Goal: Task Accomplishment & Management: Manage account settings

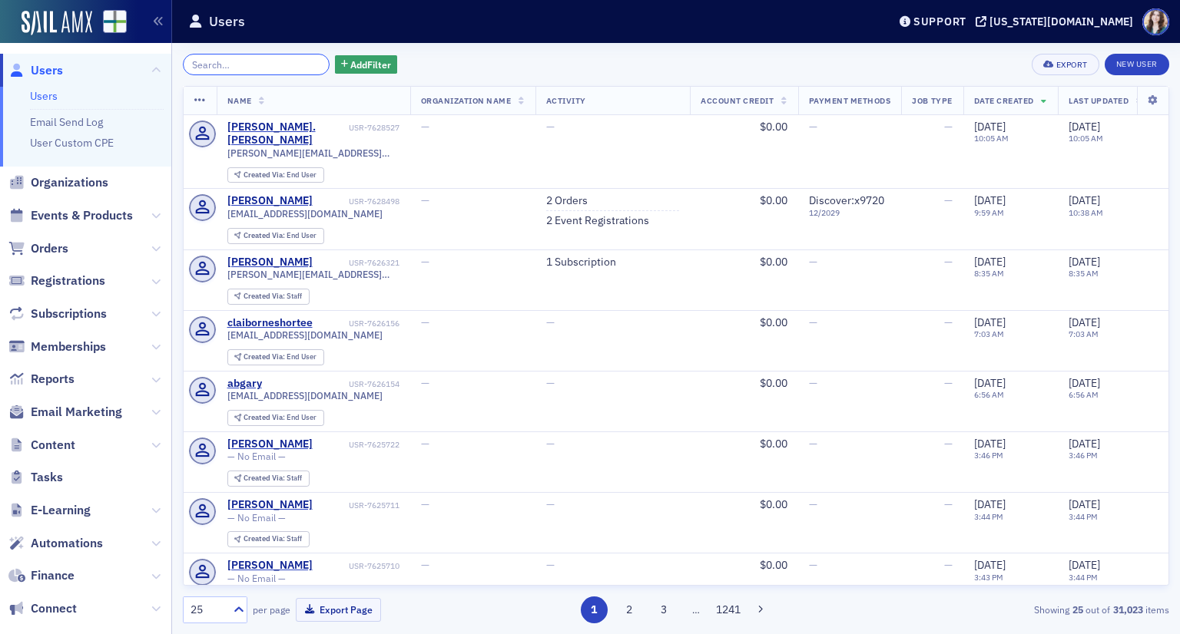
click at [255, 69] on input "search" at bounding box center [256, 65] width 147 height 22
paste input "[PERSON_NAME][EMAIL_ADDRESS][DOMAIN_NAME]"
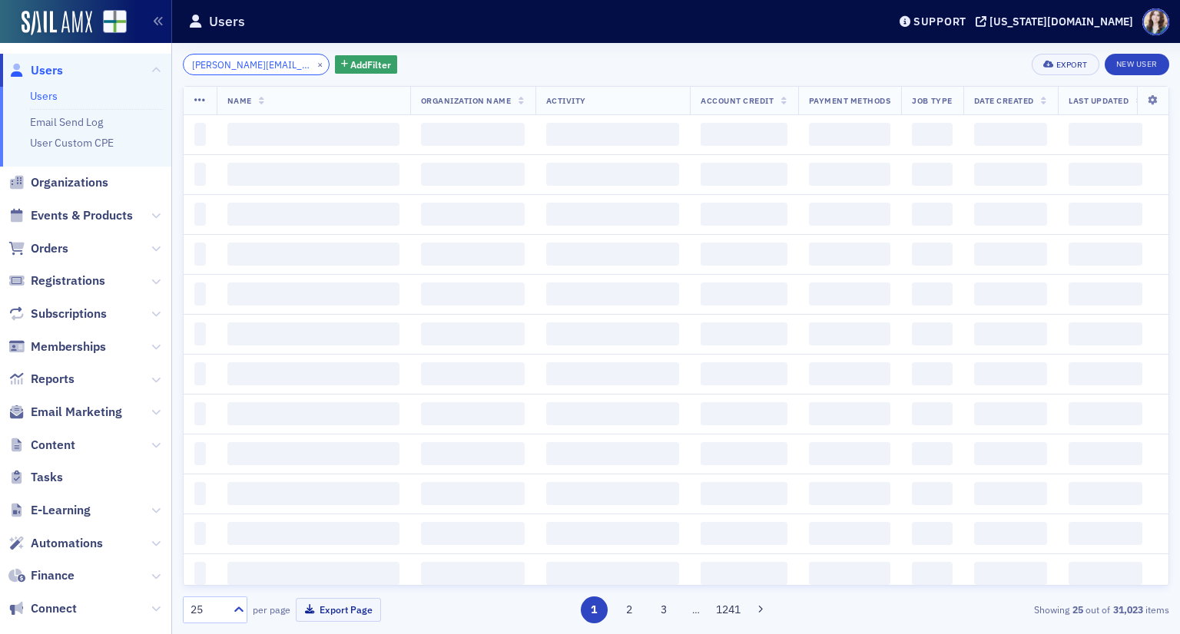
scroll to position [0, 12]
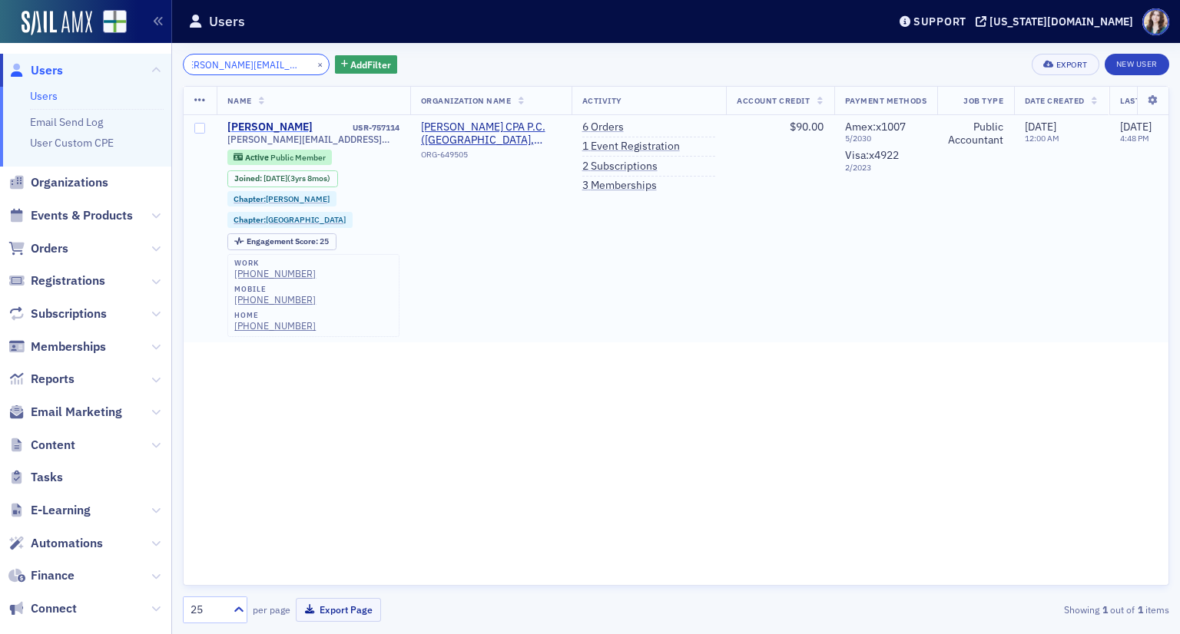
type input "[PERSON_NAME][EMAIL_ADDRESS][DOMAIN_NAME]"
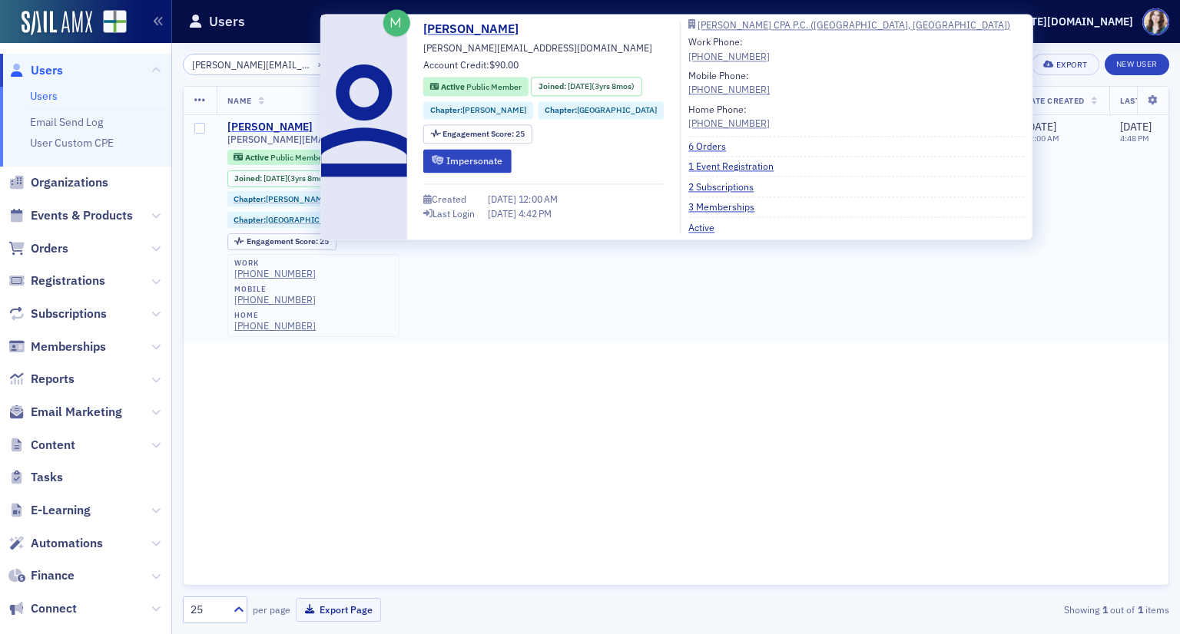
click at [286, 124] on div "[PERSON_NAME]" at bounding box center [269, 128] width 85 height 14
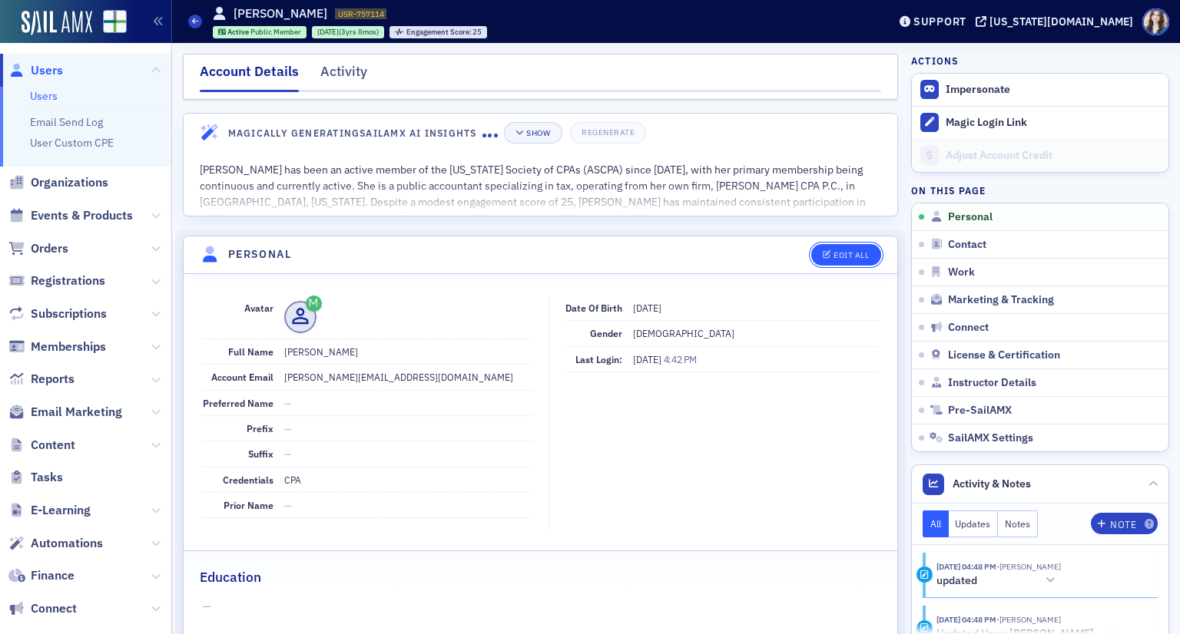
click at [840, 259] on button "Edit All" at bounding box center [845, 255] width 69 height 22
select select "US"
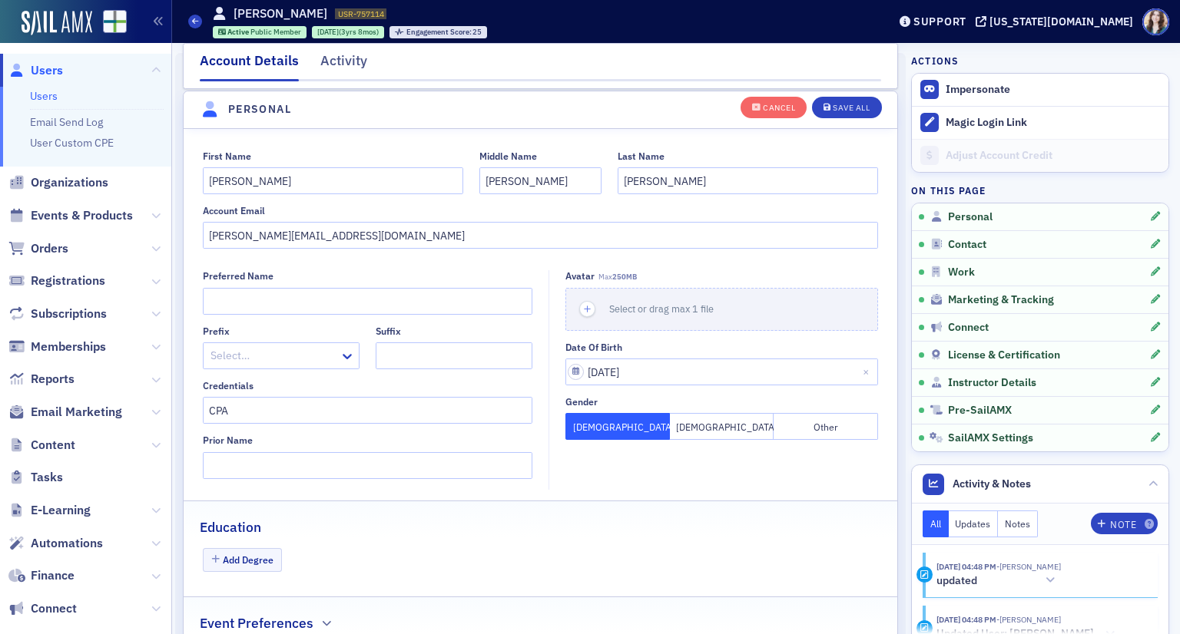
scroll to position [178, 0]
drag, startPoint x: 411, startPoint y: 231, endPoint x: 98, endPoint y: 267, distance: 314.6
click at [98, 267] on div "Users Users Email Send Log User Custom CPE Organizations Events & Products Orde…" at bounding box center [590, 317] width 1180 height 634
paste input "[PERSON_NAME][EMAIL_ADDRESS][DOMAIN_NAME]"
drag, startPoint x: 371, startPoint y: 224, endPoint x: 213, endPoint y: 247, distance: 159.9
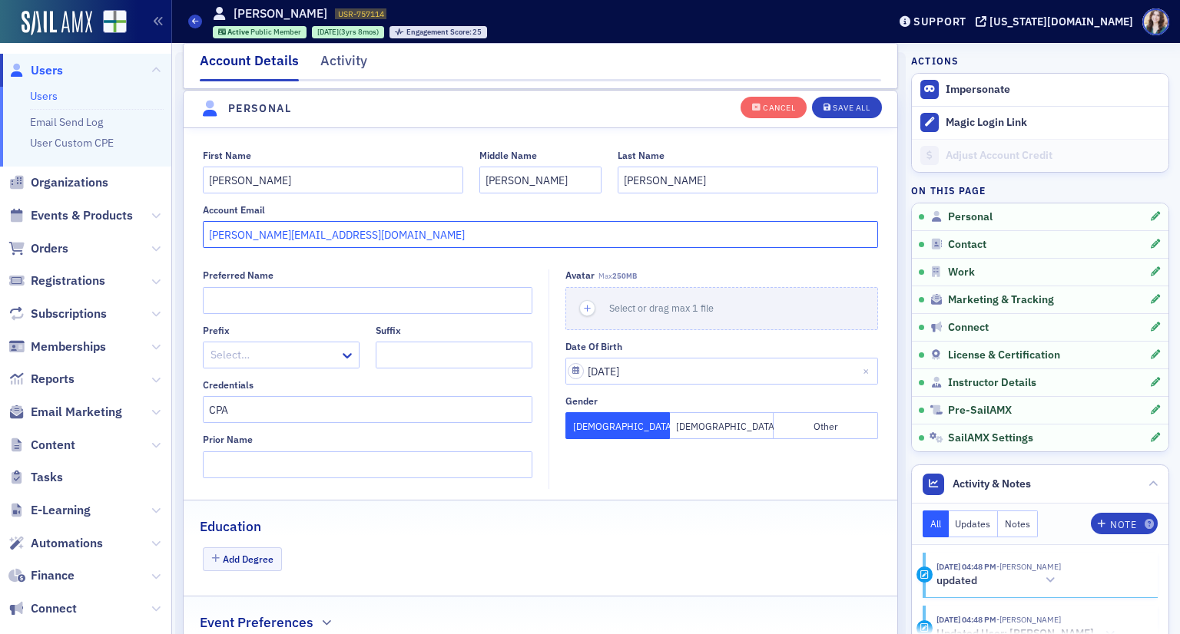
click at [213, 247] on input "[PERSON_NAME][EMAIL_ADDRESS][DOMAIN_NAME]" at bounding box center [541, 234] width 676 height 27
click at [286, 235] on input "tnelson@nelsontax" at bounding box center [541, 234] width 676 height 27
type input "[EMAIL_ADDRESS][DOMAIN_NAME]"
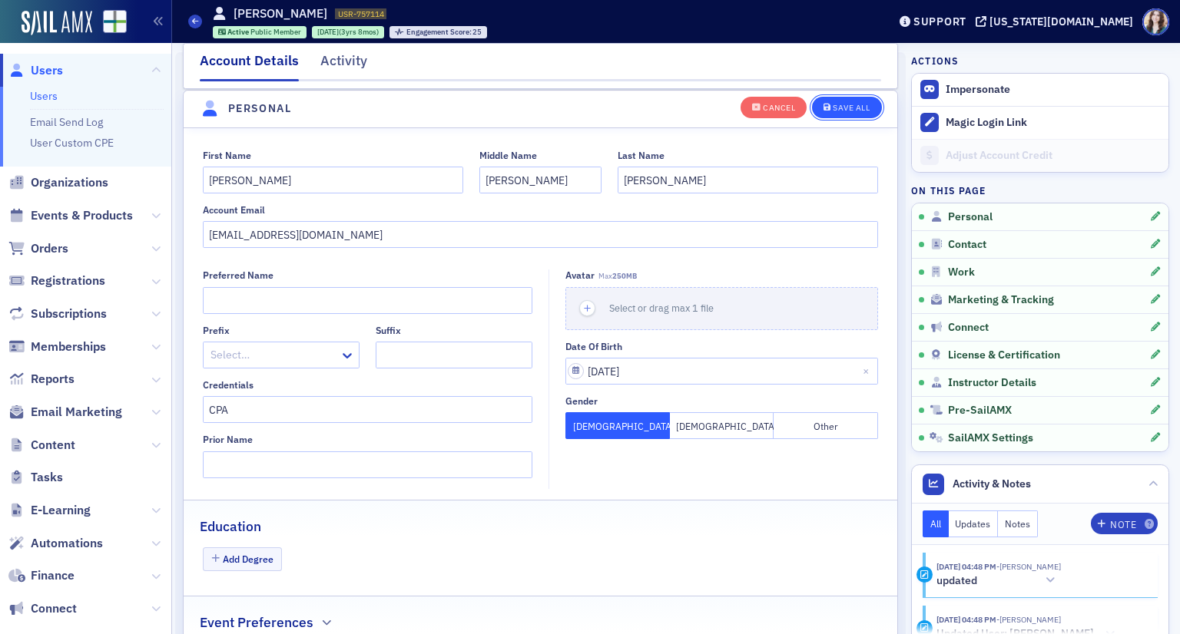
click at [840, 109] on div "Save All" at bounding box center [851, 108] width 37 height 8
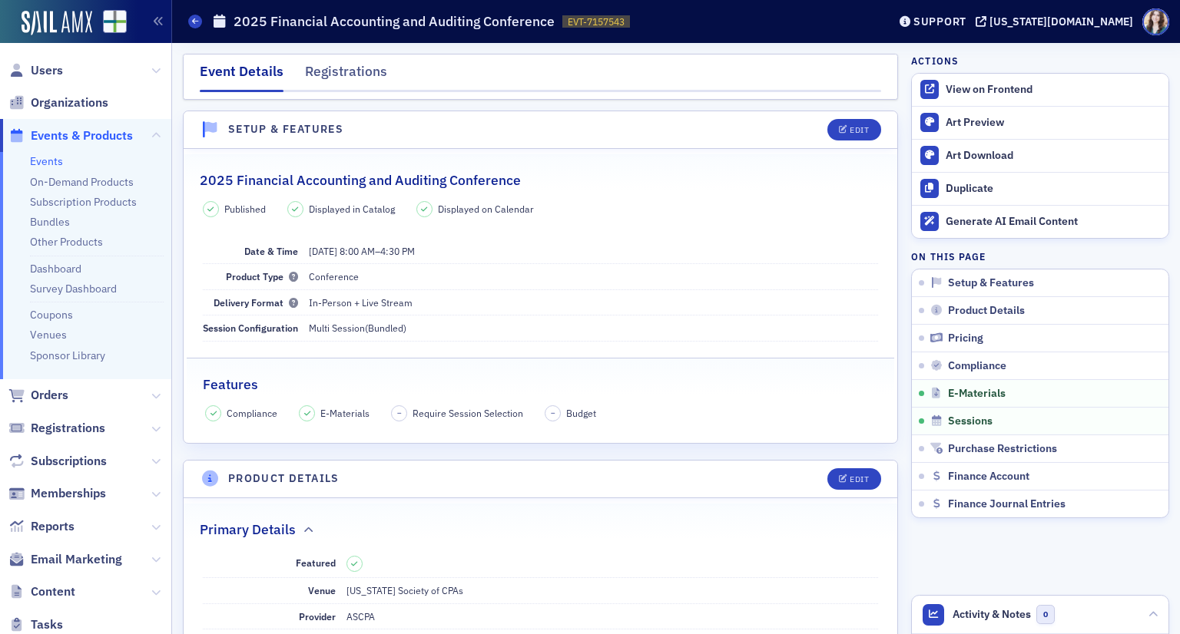
scroll to position [2296, 0]
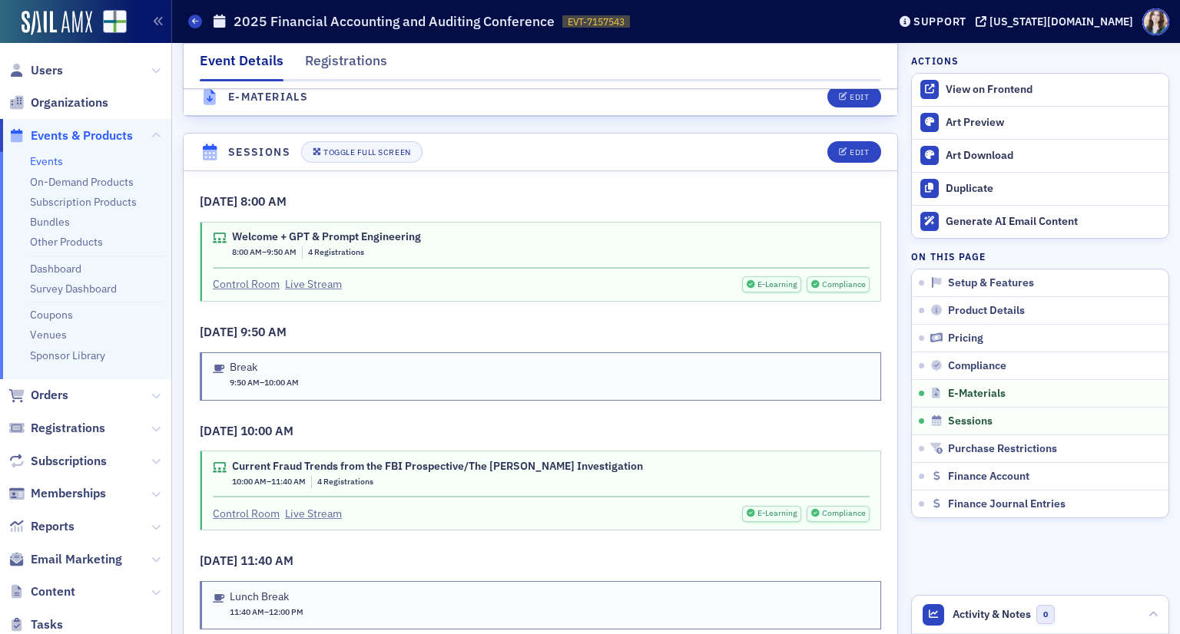
click at [419, 56] on nav "Event Details Registrations" at bounding box center [540, 66] width 681 height 31
